Goal: Task Accomplishment & Management: Use online tool/utility

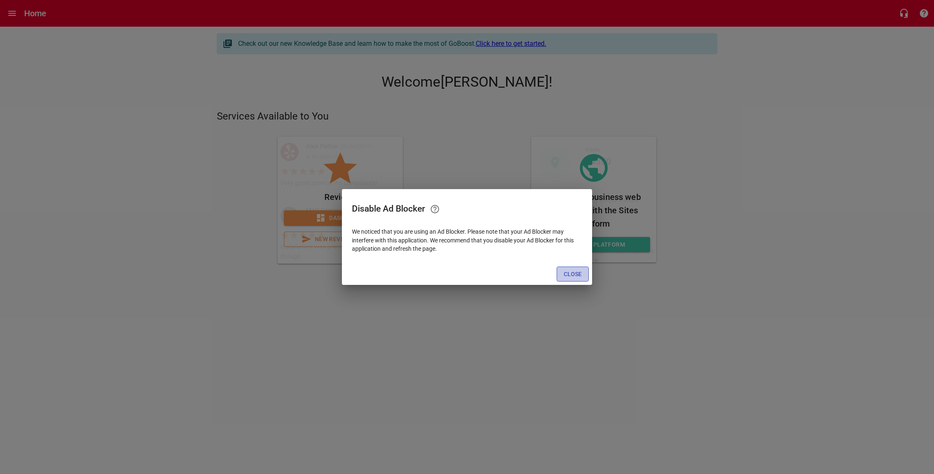
click at [577, 275] on span "Close" at bounding box center [572, 274] width 18 height 10
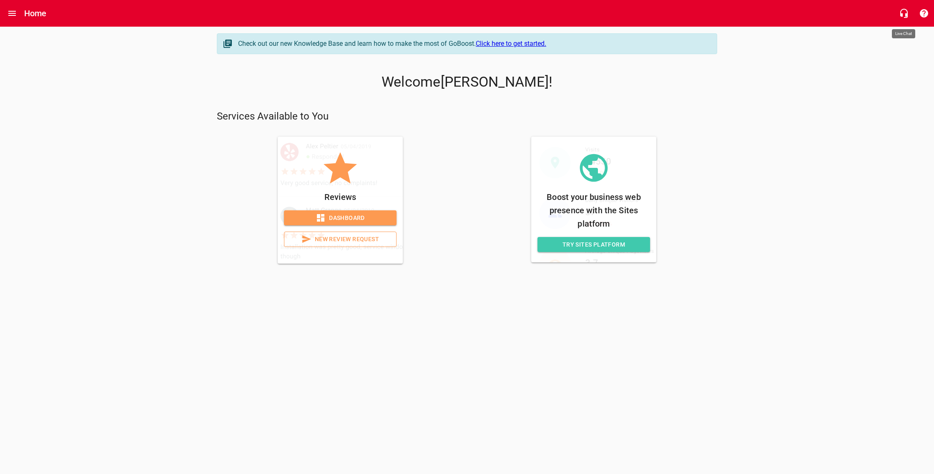
click at [906, 13] on icon "button" at bounding box center [904, 13] width 8 height 9
click at [14, 13] on icon "Open drawer" at bounding box center [12, 13] width 8 height 5
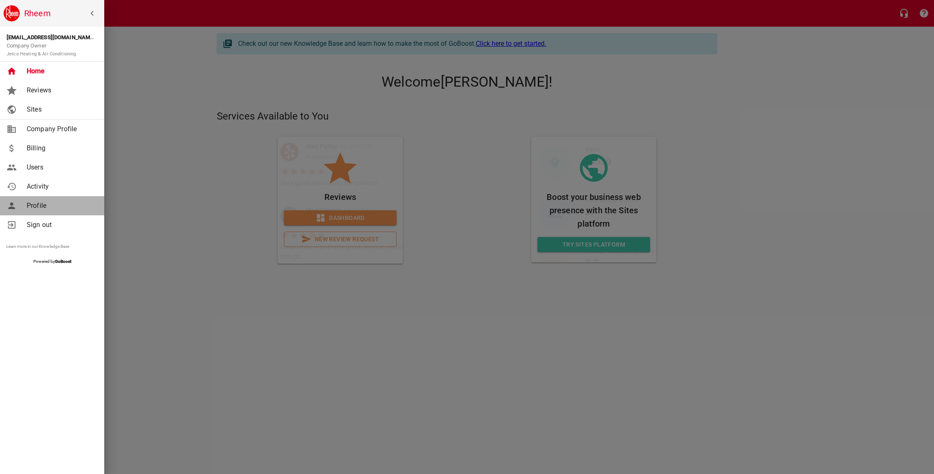
click at [40, 205] on span "Profile" at bounding box center [61, 206] width 68 height 10
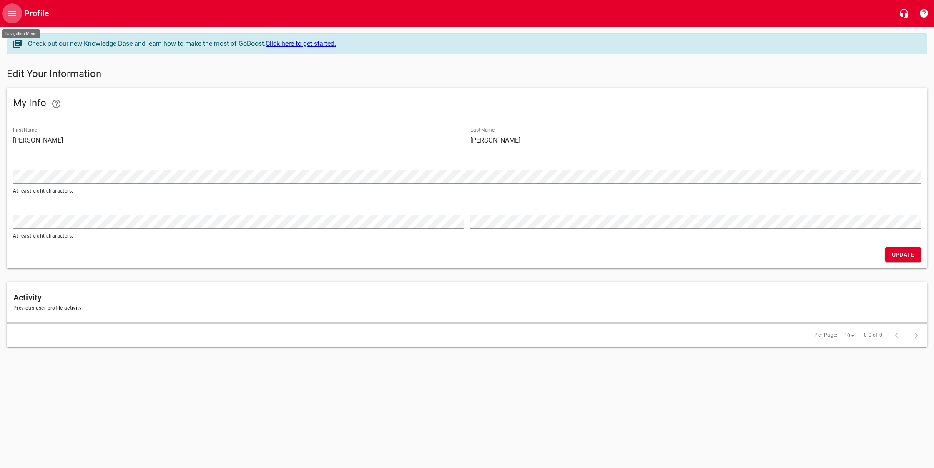
click at [17, 14] on icon "Open drawer" at bounding box center [12, 13] width 10 height 10
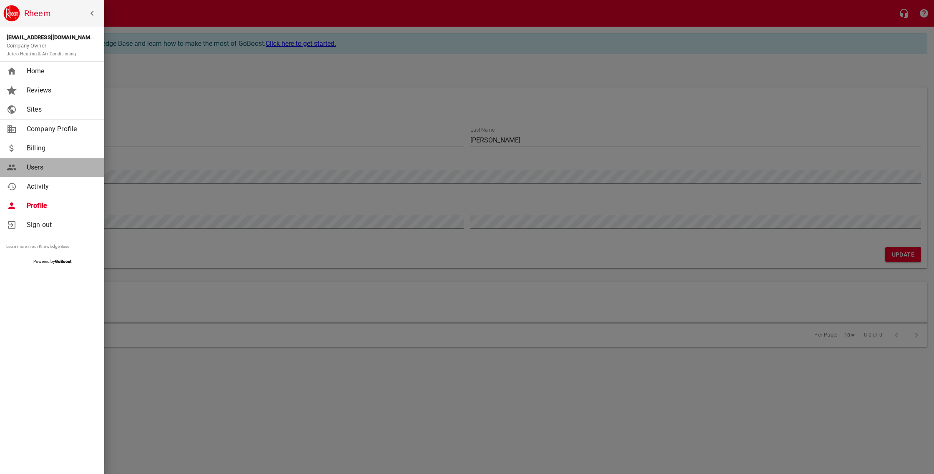
click at [37, 164] on span "Users" at bounding box center [61, 168] width 68 height 10
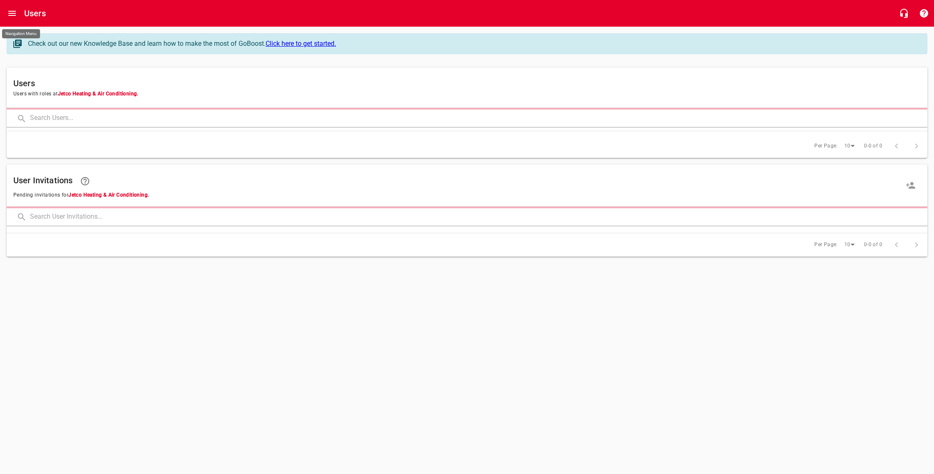
click at [16, 15] on icon "Open drawer" at bounding box center [12, 13] width 10 height 10
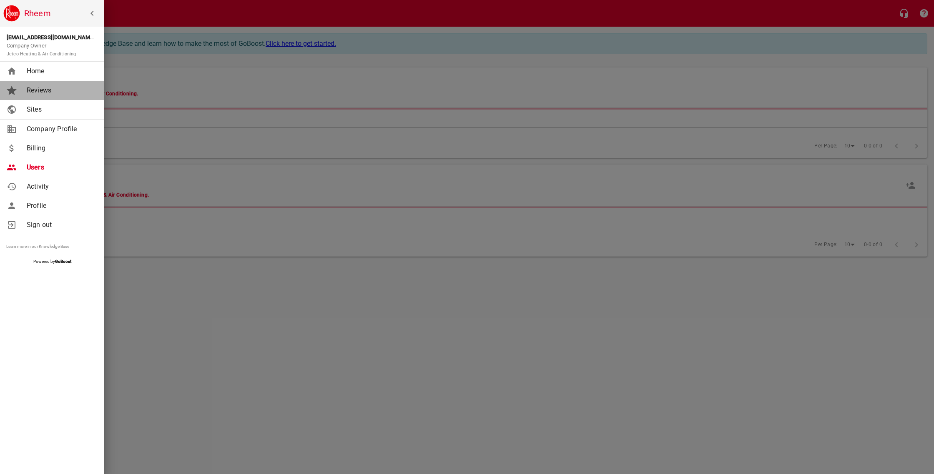
click at [36, 94] on span "Reviews" at bounding box center [61, 90] width 68 height 10
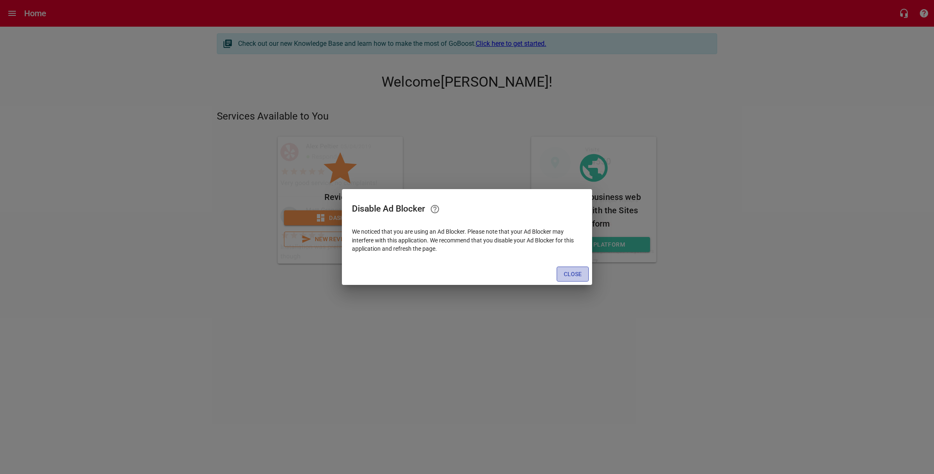
click at [500, 276] on span "Close" at bounding box center [572, 274] width 18 height 10
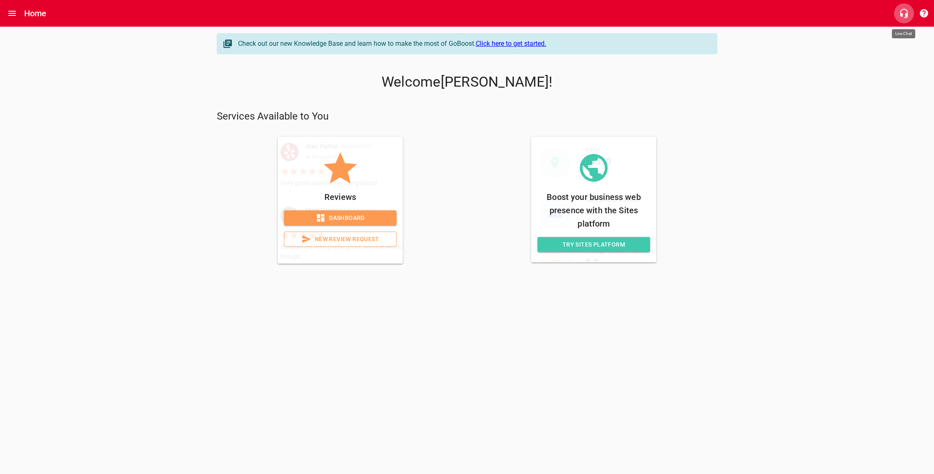
click at [500, 11] on icon "button" at bounding box center [903, 13] width 10 height 10
click at [359, 217] on span "Dashboard" at bounding box center [339, 218] width 99 height 10
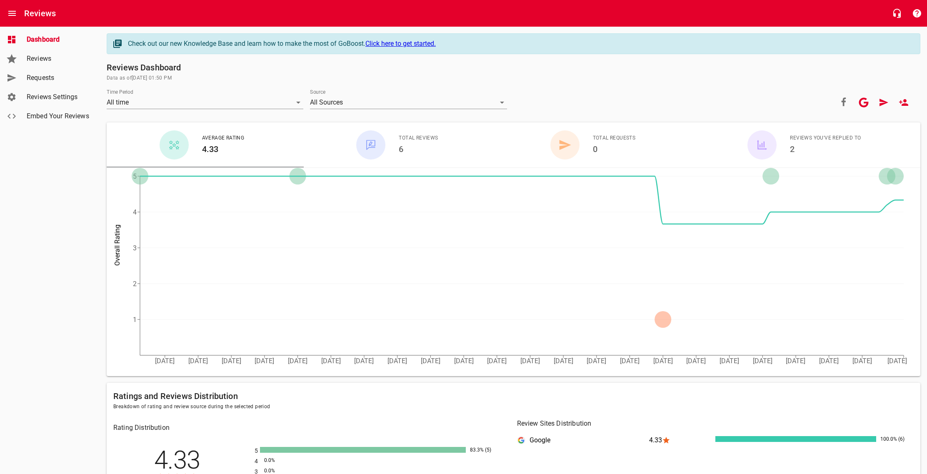
click at [53, 115] on span "Embed Your Reviews" at bounding box center [58, 116] width 63 height 10
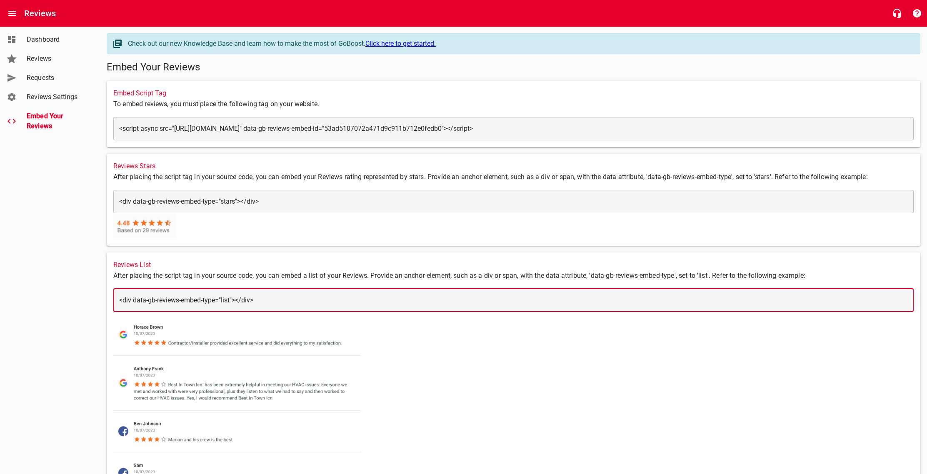
drag, startPoint x: 308, startPoint y: 302, endPoint x: 287, endPoint y: 298, distance: 21.6
click at [110, 299] on div "Reviews List After placing the script tag in your source code, you can embed a …" at bounding box center [514, 418] width 814 height 330
click at [257, 303] on textarea "<div data-gb-reviews-embed-type="list"></div>" at bounding box center [513, 300] width 789 height 8
drag, startPoint x: 290, startPoint y: 299, endPoint x: 66, endPoint y: 295, distance: 224.3
click at [52, 305] on div "Dashboard Reviews Requests Reviews Settings Embed Your Reviews Check out our ne…" at bounding box center [463, 308] width 927 height 563
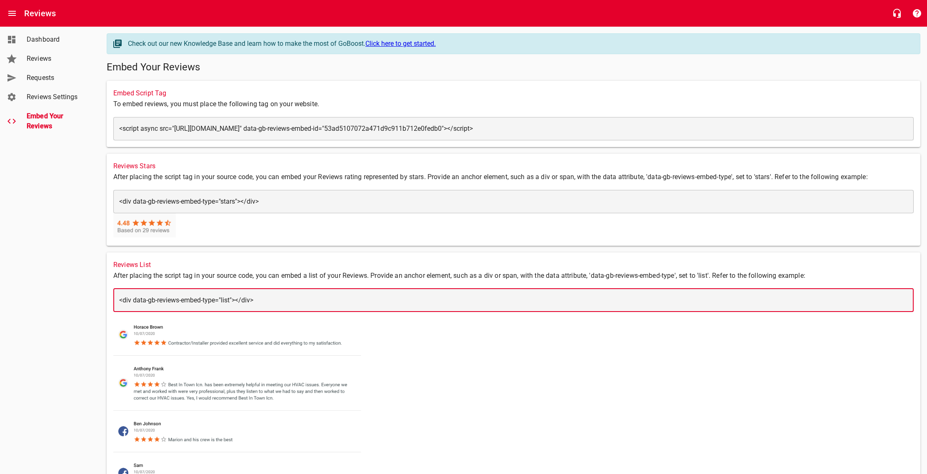
drag, startPoint x: 274, startPoint y: 298, endPoint x: 114, endPoint y: 297, distance: 160.5
click at [106, 301] on div "Reviews List After placing the script tag in your source code, you can embed a …" at bounding box center [513, 417] width 821 height 337
click at [332, 227] on div "Reviews Stars After placing the script tag in your source code, you can embed y…" at bounding box center [514, 200] width 814 height 92
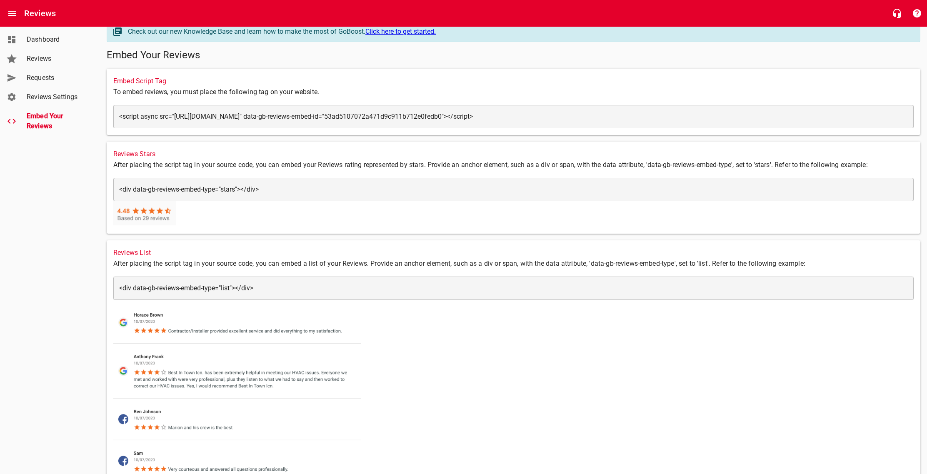
scroll to position [15, 0]
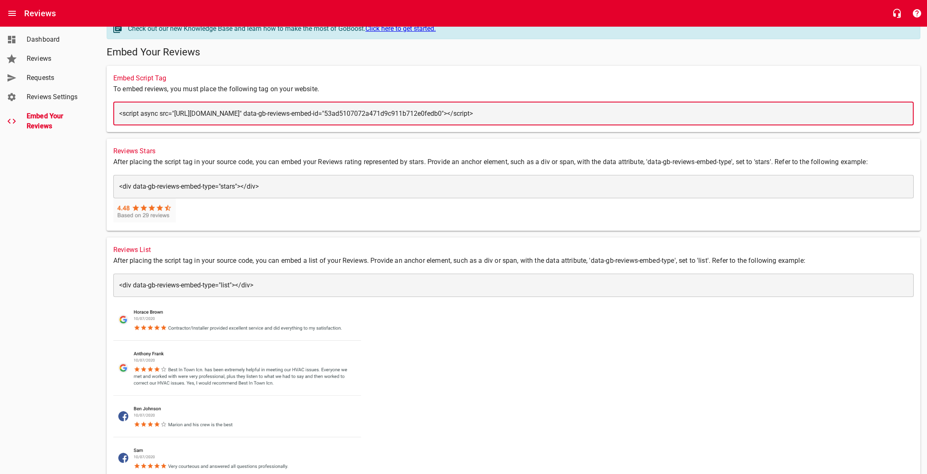
drag, startPoint x: 711, startPoint y: 111, endPoint x: 116, endPoint y: 111, distance: 595.5
click at [116, 111] on div "​ <script async src="https://storage.googleapis.com/go-boost-partners-public/re…" at bounding box center [513, 113] width 801 height 23
click at [489, 113] on textarea "<script async src="https://storage.googleapis.com/go-boost-partners-public/revi…" at bounding box center [513, 114] width 789 height 8
drag, startPoint x: 737, startPoint y: 113, endPoint x: 109, endPoint y: 112, distance: 627.6
click at [109, 112] on div "Embed Script Tag To embed reviews, you must place the following tag on your web…" at bounding box center [514, 99] width 814 height 66
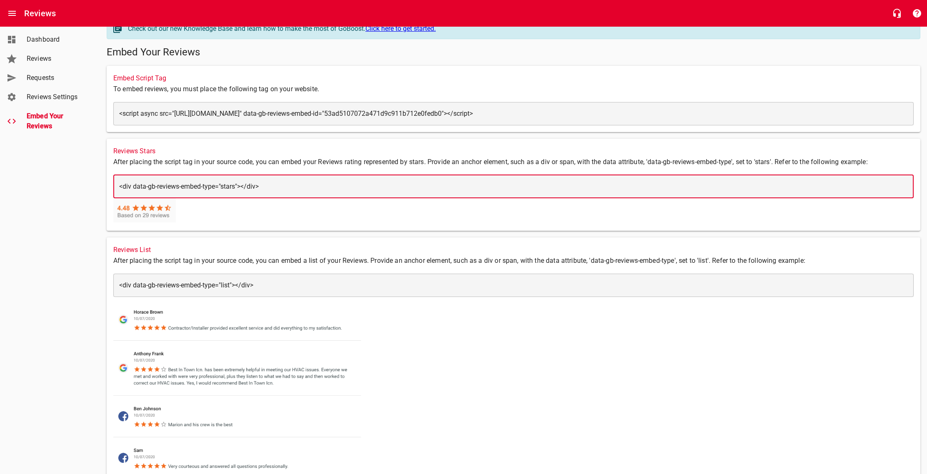
drag, startPoint x: 285, startPoint y: 184, endPoint x: 109, endPoint y: 185, distance: 176.3
click at [109, 185] on div "Reviews Stars After placing the script tag in your source code, you can embed y…" at bounding box center [514, 185] width 814 height 92
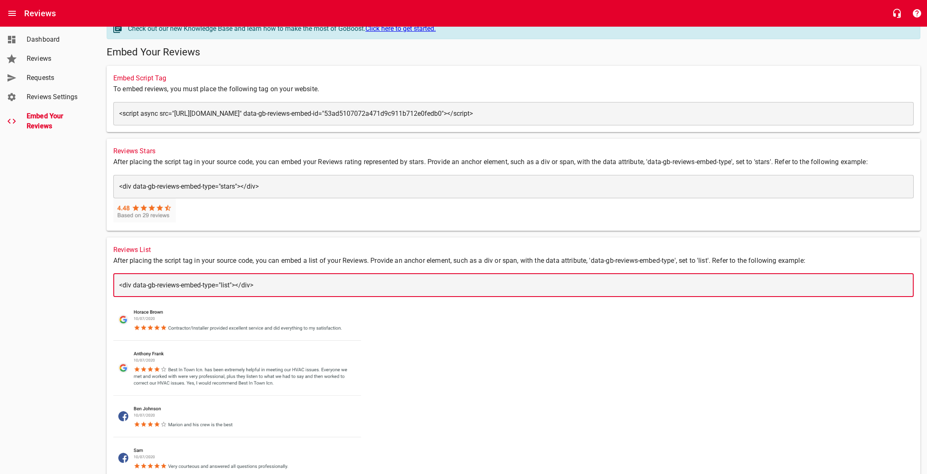
drag, startPoint x: 278, startPoint y: 286, endPoint x: 117, endPoint y: 285, distance: 161.3
click at [117, 285] on div "​ <div data-gb-reviews-embed-type="list"></div> <div data-gb-reviews-embed-type…" at bounding box center [513, 285] width 801 height 23
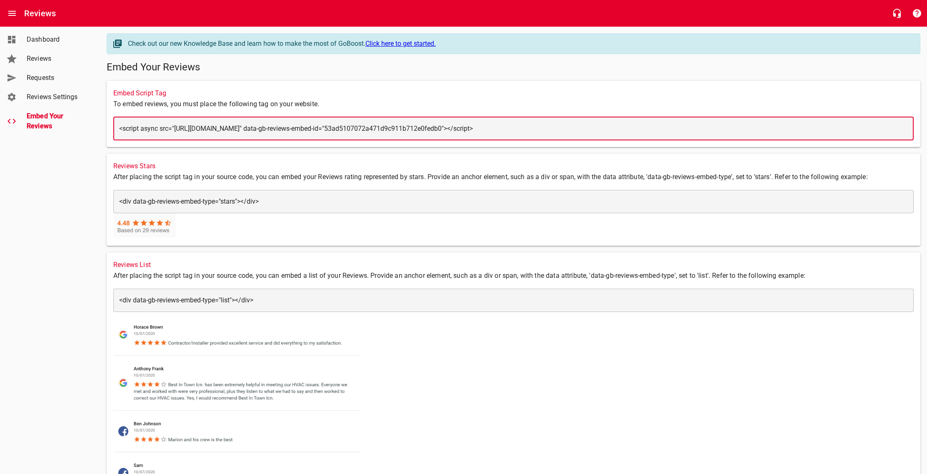
drag, startPoint x: 735, startPoint y: 128, endPoint x: 254, endPoint y: 131, distance: 480.5
click at [144, 123] on div "​ <script async src="https://storage.googleapis.com/go-boost-partners-public/re…" at bounding box center [513, 128] width 801 height 23
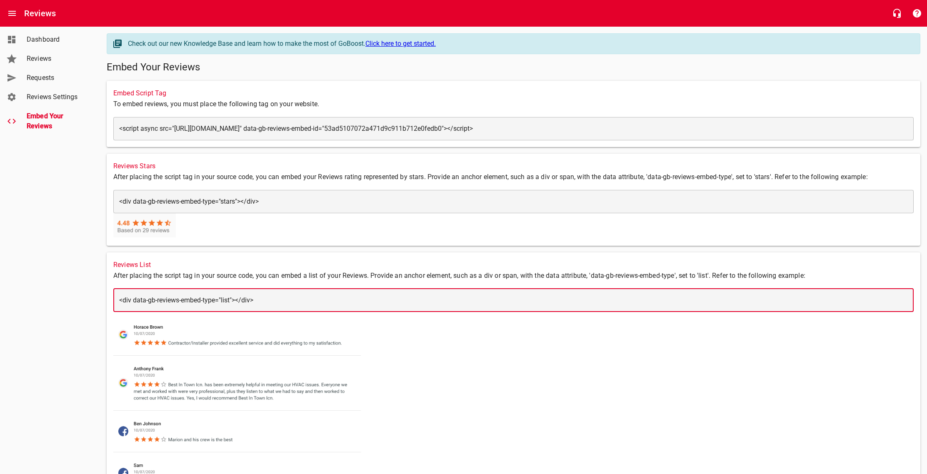
drag, startPoint x: 283, startPoint y: 296, endPoint x: 169, endPoint y: 300, distance: 113.9
click at [118, 294] on div "​ <div data-gb-reviews-embed-type="list"></div> <div data-gb-reviews-embed-type…" at bounding box center [513, 300] width 801 height 23
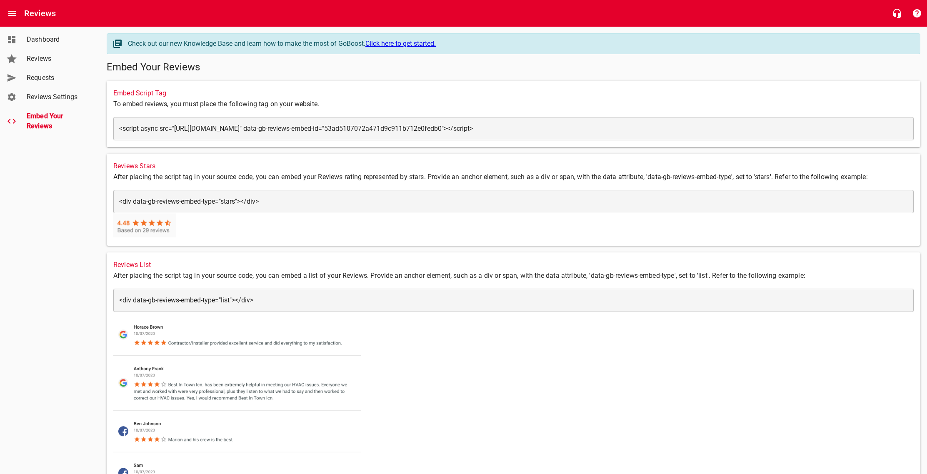
drag, startPoint x: 307, startPoint y: 305, endPoint x: 118, endPoint y: 301, distance: 189.3
click at [118, 301] on div "​ <div data-gb-reviews-embed-type="list"></div> <div data-gb-reviews-embed-type…" at bounding box center [513, 300] width 801 height 23
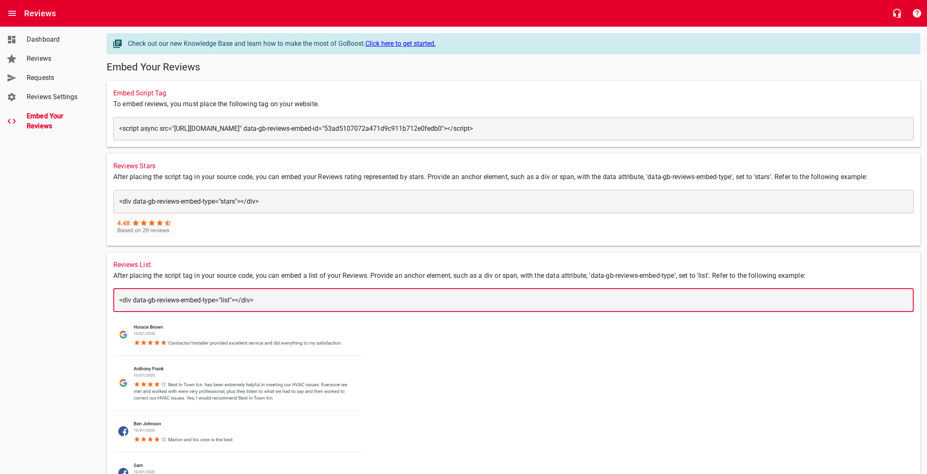
drag, startPoint x: 255, startPoint y: 301, endPoint x: 114, endPoint y: 300, distance: 141.3
click at [114, 300] on div "​ <div data-gb-reviews-embed-type="list"></div> <div data-gb-reviews-embed-type…" at bounding box center [513, 300] width 801 height 23
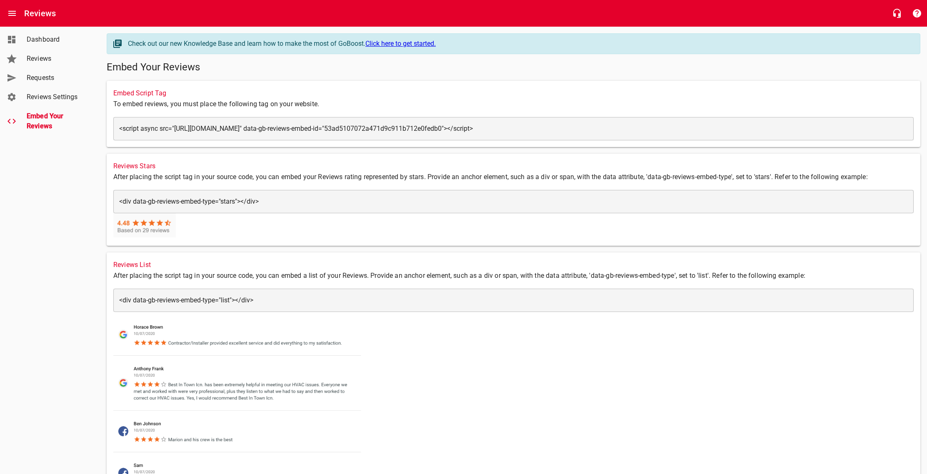
click at [328, 306] on div "​ <div data-gb-reviews-embed-type="list"></div> <div data-gb-reviews-embed-type…" at bounding box center [513, 300] width 801 height 23
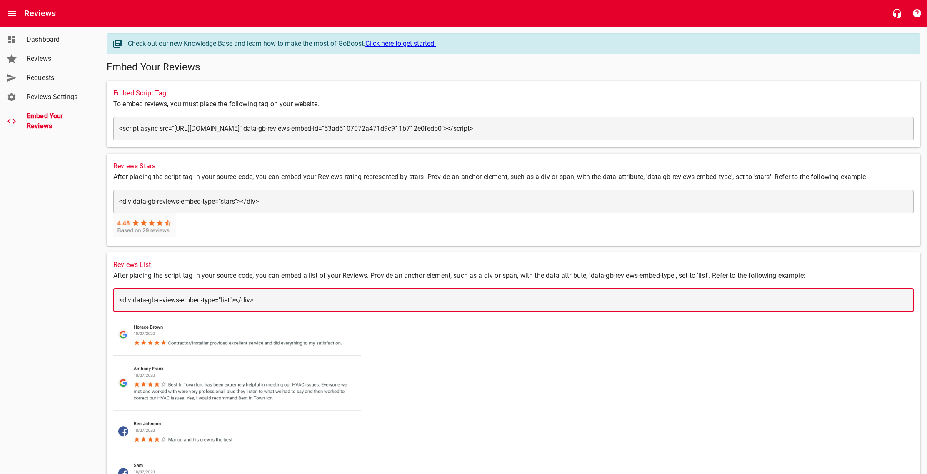
click at [341, 303] on textarea "<div data-gb-reviews-embed-type="list"></div>" at bounding box center [513, 300] width 789 height 8
drag, startPoint x: 282, startPoint y: 303, endPoint x: 115, endPoint y: 295, distance: 167.7
click at [117, 297] on div "​ <div data-gb-reviews-embed-type="list"></div> <div data-gb-reviews-embed-type…" at bounding box center [513, 300] width 801 height 23
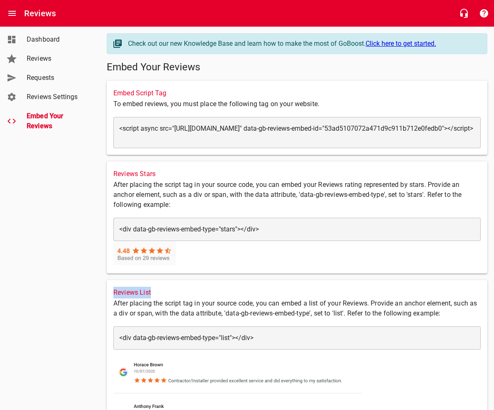
drag, startPoint x: 152, startPoint y: 292, endPoint x: 115, endPoint y: 292, distance: 37.5
click at [114, 292] on h6 "Reviews List" at bounding box center [296, 293] width 367 height 12
copy h6 "Reviews List"
drag, startPoint x: 275, startPoint y: 238, endPoint x: 220, endPoint y: 222, distance: 57.4
click at [168, 225] on div "​ <div data-gb-reviews-embed-type="stars"></div> <div data-gb-reviews-embed-typ…" at bounding box center [296, 229] width 367 height 23
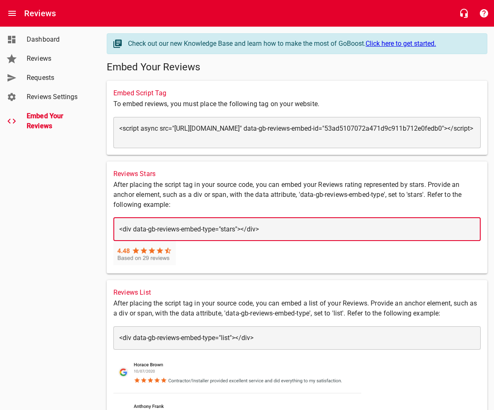
drag, startPoint x: 283, startPoint y: 227, endPoint x: 106, endPoint y: 227, distance: 176.7
click at [104, 228] on div "Reviews Stars After placing the script tag in your source code, you can embed y…" at bounding box center [296, 217] width 387 height 119
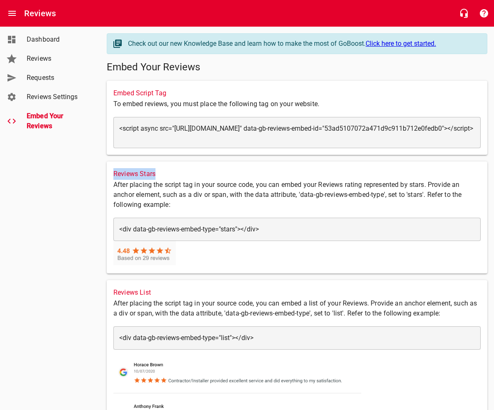
drag, startPoint x: 160, startPoint y: 172, endPoint x: 112, endPoint y: 173, distance: 47.9
click at [112, 173] on div "Reviews Stars After placing the script tag in your source code, you can embed y…" at bounding box center [297, 218] width 380 height 112
copy h6 "Reviews Stars"
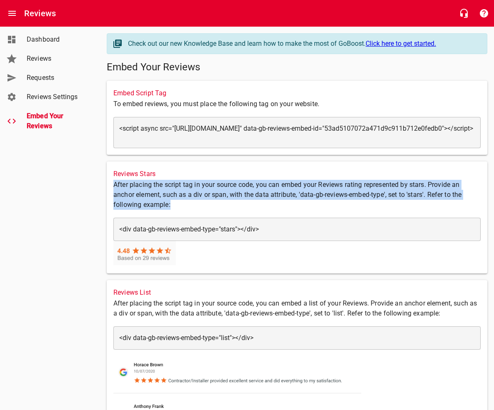
drag, startPoint x: 171, startPoint y: 205, endPoint x: 111, endPoint y: 183, distance: 63.6
click at [111, 183] on div "Reviews Stars After placing the script tag in your source code, you can embed y…" at bounding box center [297, 218] width 380 height 112
copy p "After placing the script tag in your source code, you can embed your Reviews ra…"
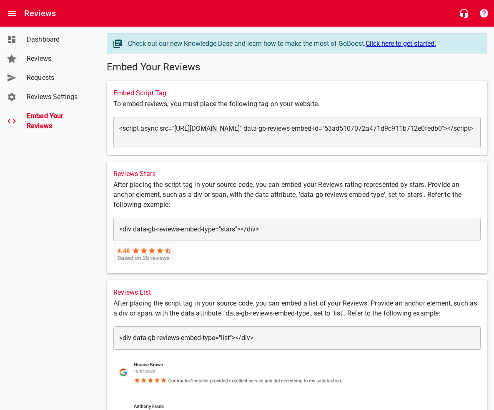
drag, startPoint x: 294, startPoint y: 153, endPoint x: 340, endPoint y: 145, distance: 46.6
click at [294, 153] on div "Embed Script Tag To embed reviews, you must place the following tag on your web…" at bounding box center [297, 118] width 380 height 74
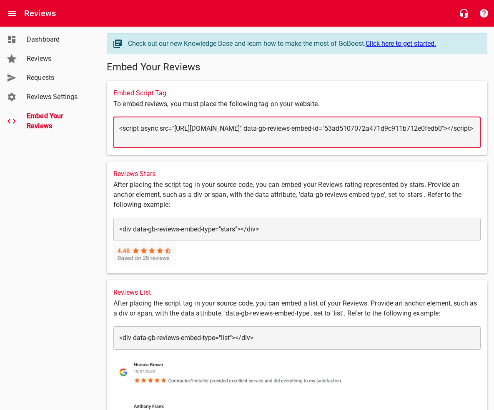
drag, startPoint x: 288, startPoint y: 135, endPoint x: 138, endPoint y: 134, distance: 150.0
click at [119, 128] on textarea "<script async src="https://storage.googleapis.com/go-boost-partners-public/revi…" at bounding box center [296, 133] width 355 height 16
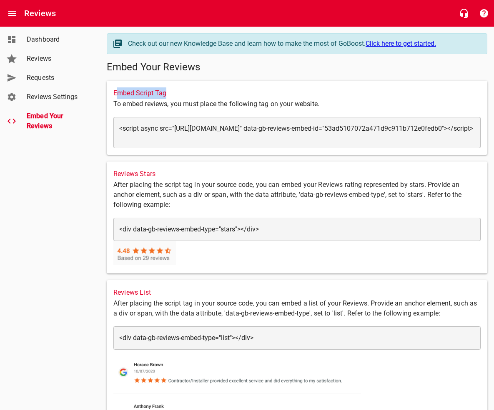
drag, startPoint x: 168, startPoint y: 90, endPoint x: 225, endPoint y: 99, distance: 58.2
click at [118, 91] on h6 "Embed Script Tag" at bounding box center [296, 94] width 367 height 12
drag, startPoint x: 286, startPoint y: 102, endPoint x: 300, endPoint y: 100, distance: 13.8
click at [285, 102] on p "To embed reviews, you must place the following tag on your website." at bounding box center [296, 104] width 367 height 10
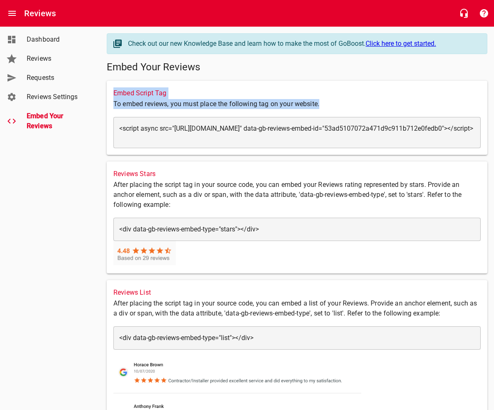
drag, startPoint x: 323, startPoint y: 103, endPoint x: 109, endPoint y: 92, distance: 214.1
click at [109, 92] on div "Embed Script Tag To embed reviews, you must place the following tag on your web…" at bounding box center [297, 118] width 380 height 74
copy div "Embed Script Tag To embed reviews, you must place the following tag on your web…"
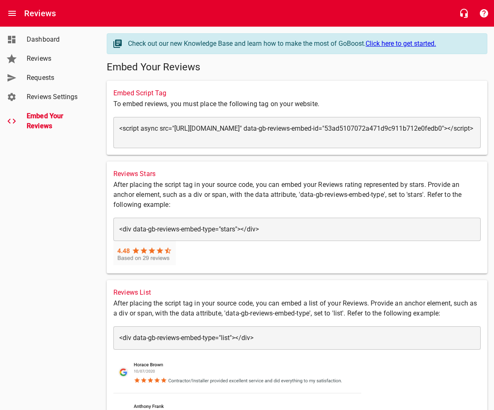
click at [263, 187] on p "After placing the script tag in your source code, you can embed your Reviews ra…" at bounding box center [296, 195] width 367 height 30
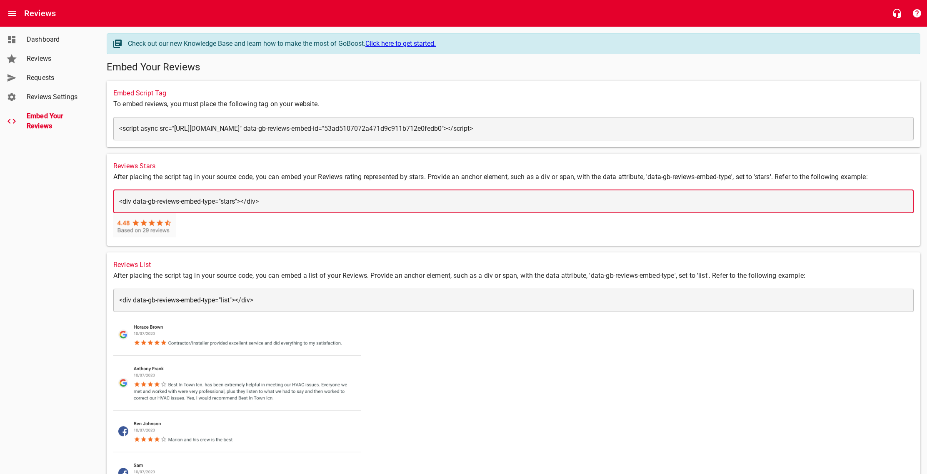
drag, startPoint x: 309, startPoint y: 204, endPoint x: 159, endPoint y: 184, distance: 150.9
click at [119, 198] on div "​ <div data-gb-reviews-embed-type="stars"></div> <div data-gb-reviews-embed-typ…" at bounding box center [513, 201] width 801 height 23
drag, startPoint x: 285, startPoint y: 200, endPoint x: 301, endPoint y: 204, distance: 16.0
click at [285, 200] on textarea "<div data-gb-reviews-embed-type="stars"></div>" at bounding box center [513, 202] width 789 height 8
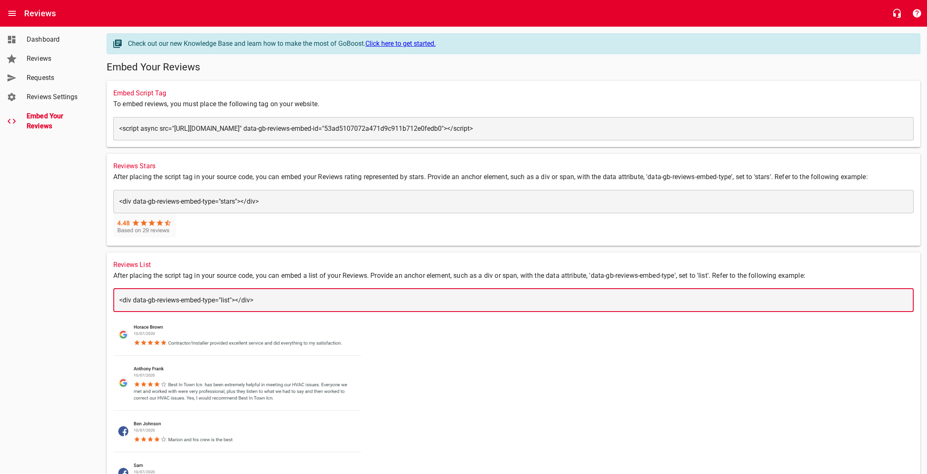
drag, startPoint x: 268, startPoint y: 297, endPoint x: 115, endPoint y: 298, distance: 152.1
click at [118, 299] on div "​ <div data-gb-reviews-embed-type="list"></div> <div data-gb-reviews-embed-type…" at bounding box center [513, 300] width 801 height 23
click at [288, 296] on textarea "<div data-gb-reviews-embed-type="list"></div>" at bounding box center [513, 300] width 789 height 8
drag, startPoint x: 276, startPoint y: 299, endPoint x: 126, endPoint y: 294, distance: 150.1
click at [126, 294] on div "​ <div data-gb-reviews-embed-type="list"></div> <div data-gb-reviews-embed-type…" at bounding box center [513, 300] width 801 height 23
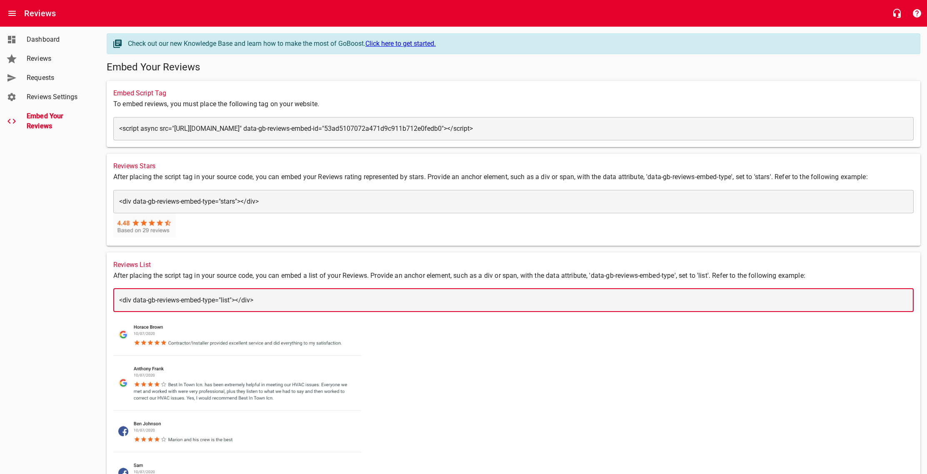
click at [312, 275] on p "After placing the script tag in your source code, you can embed a list of your …" at bounding box center [513, 276] width 801 height 10
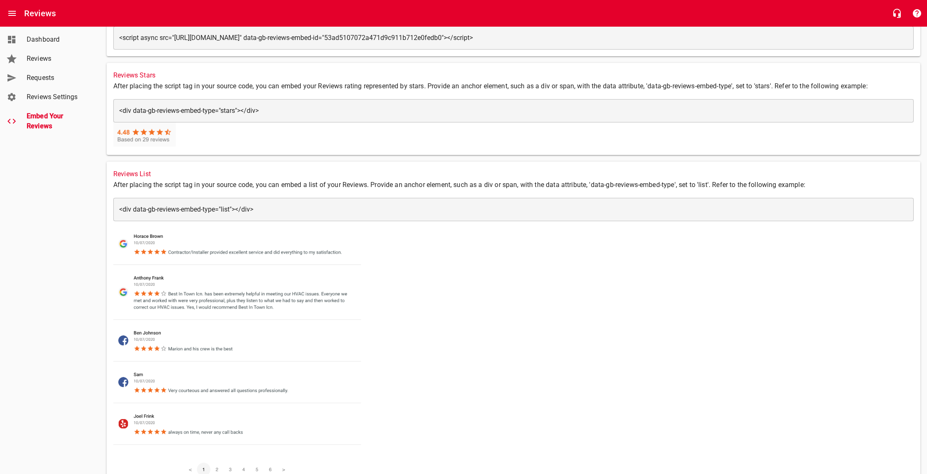
scroll to position [123, 0]
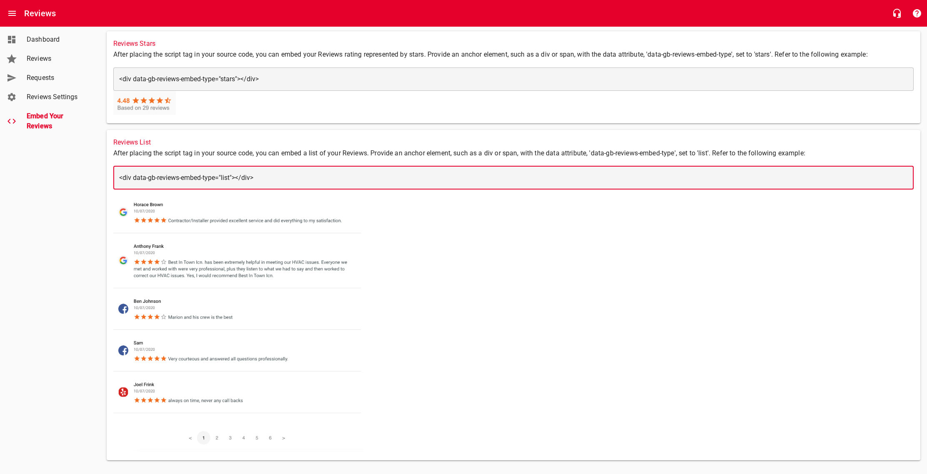
drag, startPoint x: 272, startPoint y: 180, endPoint x: 84, endPoint y: 173, distance: 187.7
click at [84, 173] on div "Dashboard Reviews Requests Reviews Settings Embed Your Reviews Check out our ne…" at bounding box center [463, 185] width 927 height 563
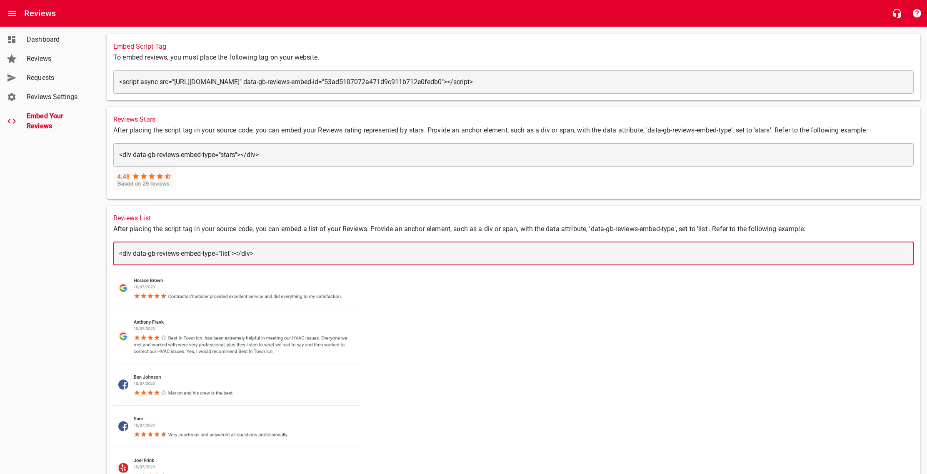
scroll to position [0, 0]
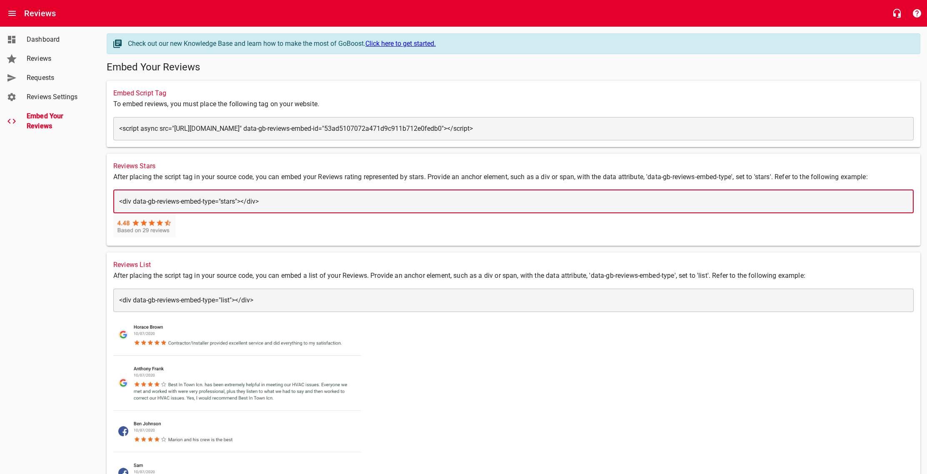
drag, startPoint x: 295, startPoint y: 199, endPoint x: 122, endPoint y: 199, distance: 173.4
click at [98, 201] on div "Dashboard Reviews Requests Reviews Settings Embed Your Reviews Check out our ne…" at bounding box center [463, 308] width 927 height 563
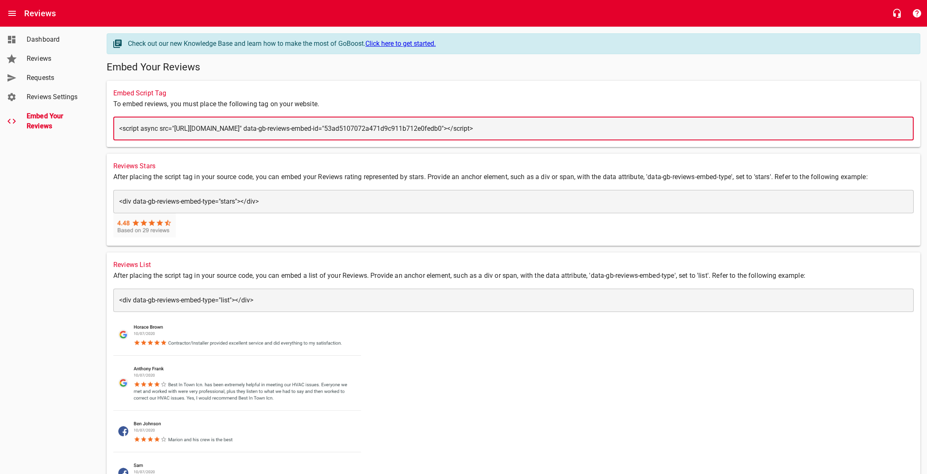
click at [341, 130] on textarea "<script async src="https://storage.googleapis.com/go-boost-partners-public/revi…" at bounding box center [513, 129] width 789 height 8
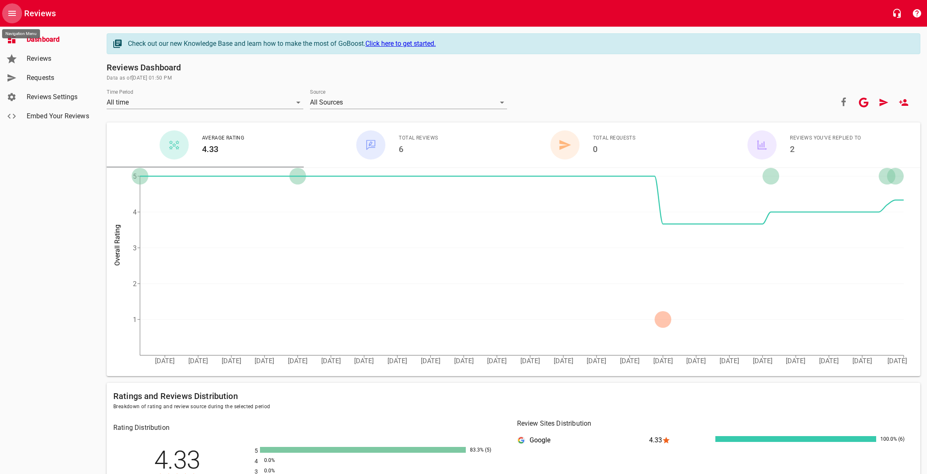
click at [15, 15] on icon "Open drawer" at bounding box center [12, 13] width 10 height 10
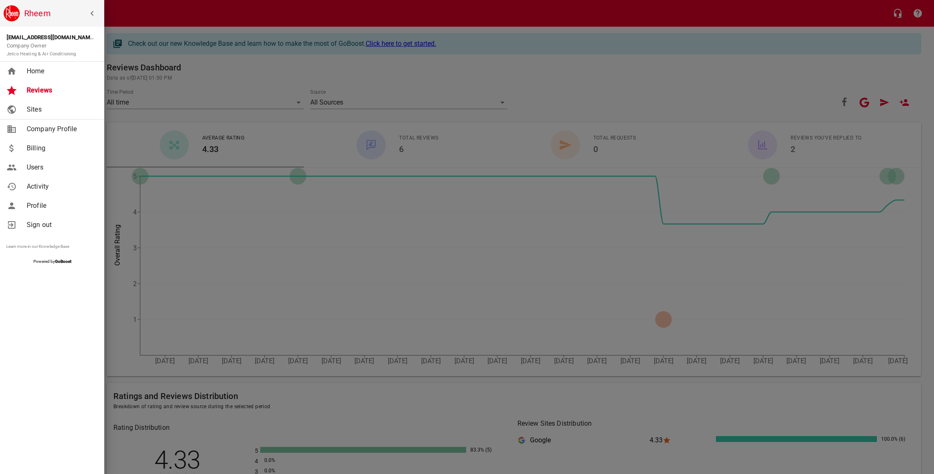
click at [31, 71] on span "Home" at bounding box center [61, 71] width 68 height 10
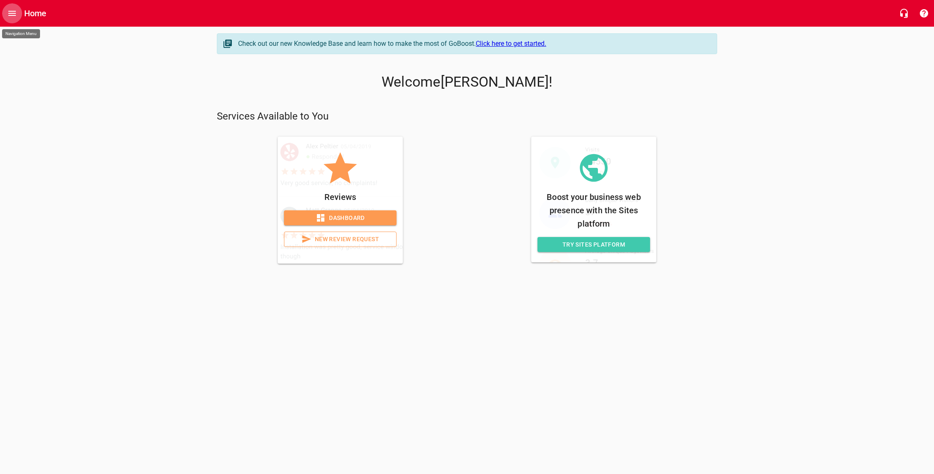
click at [13, 12] on icon "Open drawer" at bounding box center [12, 13] width 10 height 10
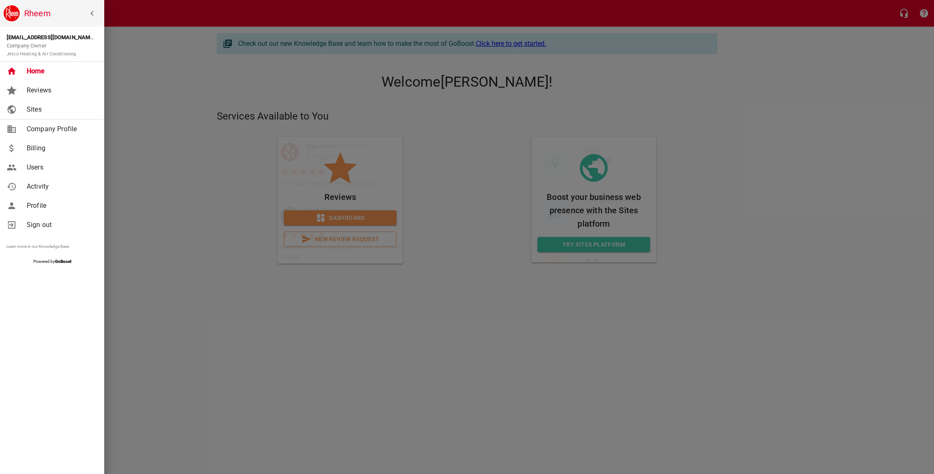
click at [137, 124] on div at bounding box center [467, 237] width 934 height 474
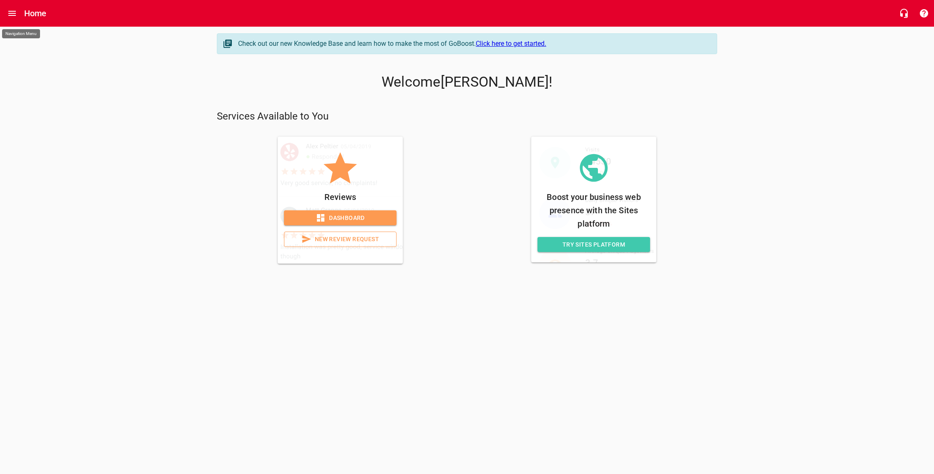
click at [12, 10] on icon "Open drawer" at bounding box center [12, 13] width 10 height 10
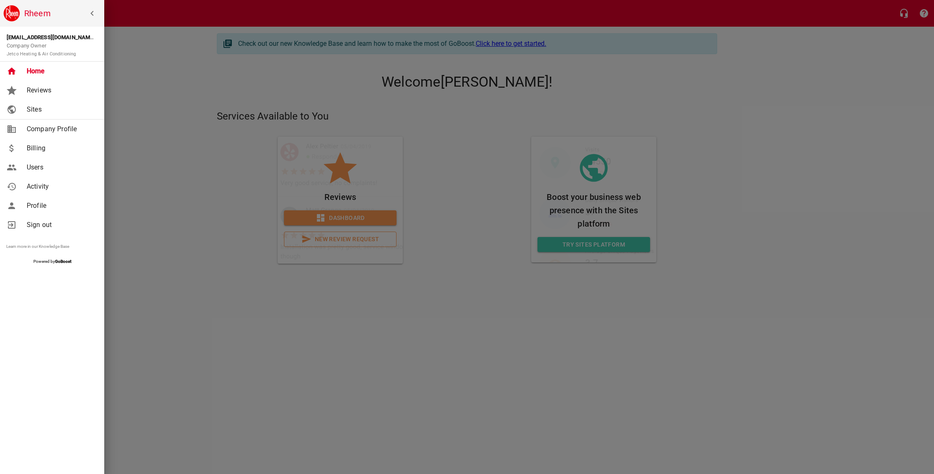
click at [145, 117] on div at bounding box center [467, 237] width 934 height 474
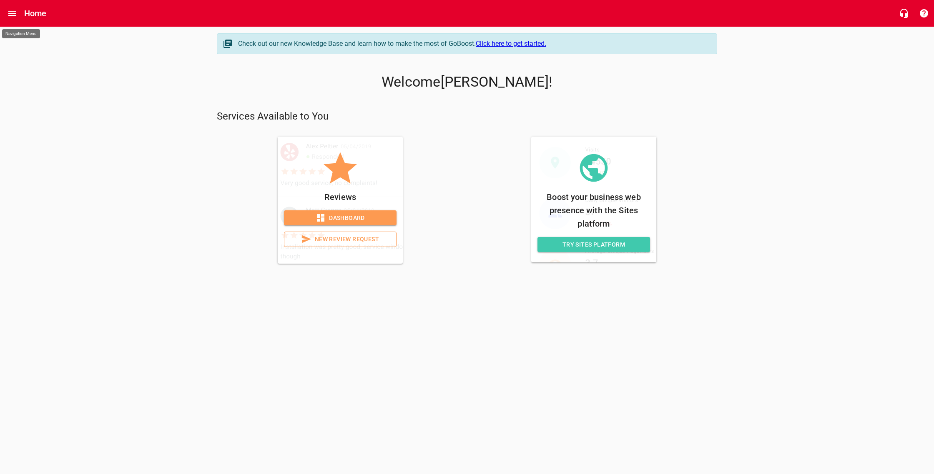
click at [199, 90] on div "Check out our new Knowledge Base and learn how to make the most of GoBoost. Cli…" at bounding box center [467, 149] width 934 height 244
